Goal: Task Accomplishment & Management: Use online tool/utility

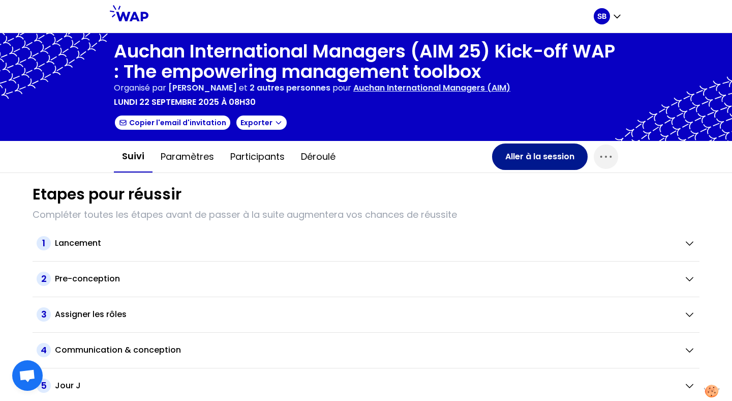
click at [513, 152] on button "Aller à la session" at bounding box center [540, 156] width 96 height 26
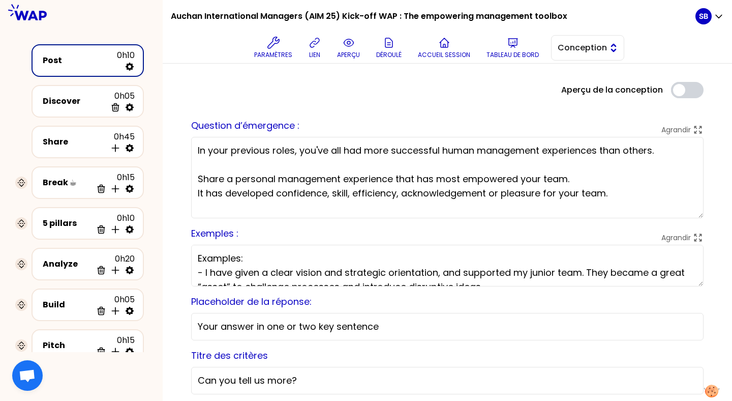
click at [557, 47] on button "Conception" at bounding box center [587, 47] width 73 height 25
click at [558, 90] on li "Facilitation" at bounding box center [588, 89] width 72 height 16
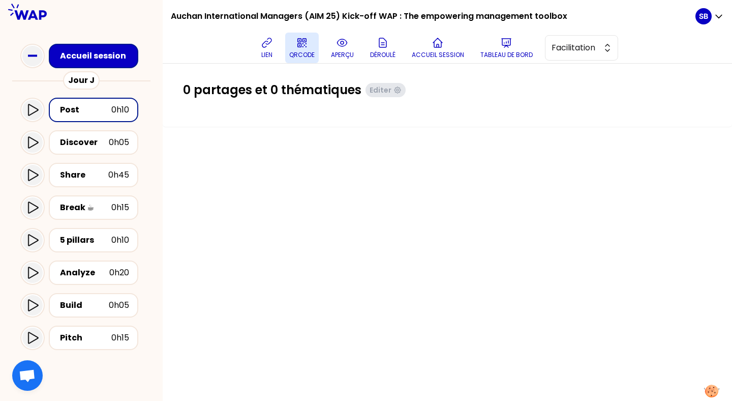
click at [308, 53] on p "QRCODE" at bounding box center [301, 55] width 25 height 8
